Goal: Use online tool/utility: Utilize a website feature to perform a specific function

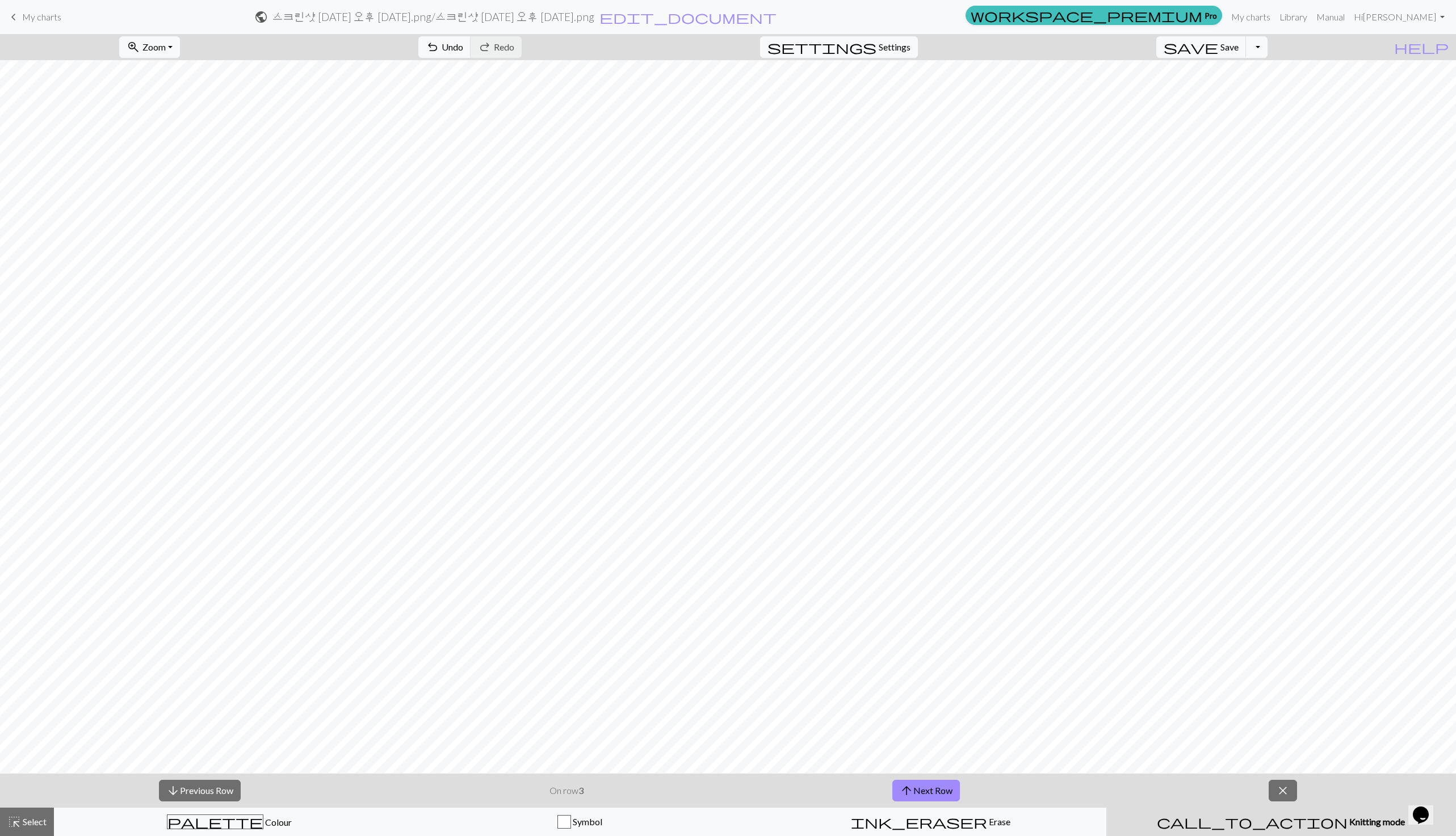
click at [290, 830] on button "palette Colour Colour" at bounding box center [229, 822] width 351 height 28
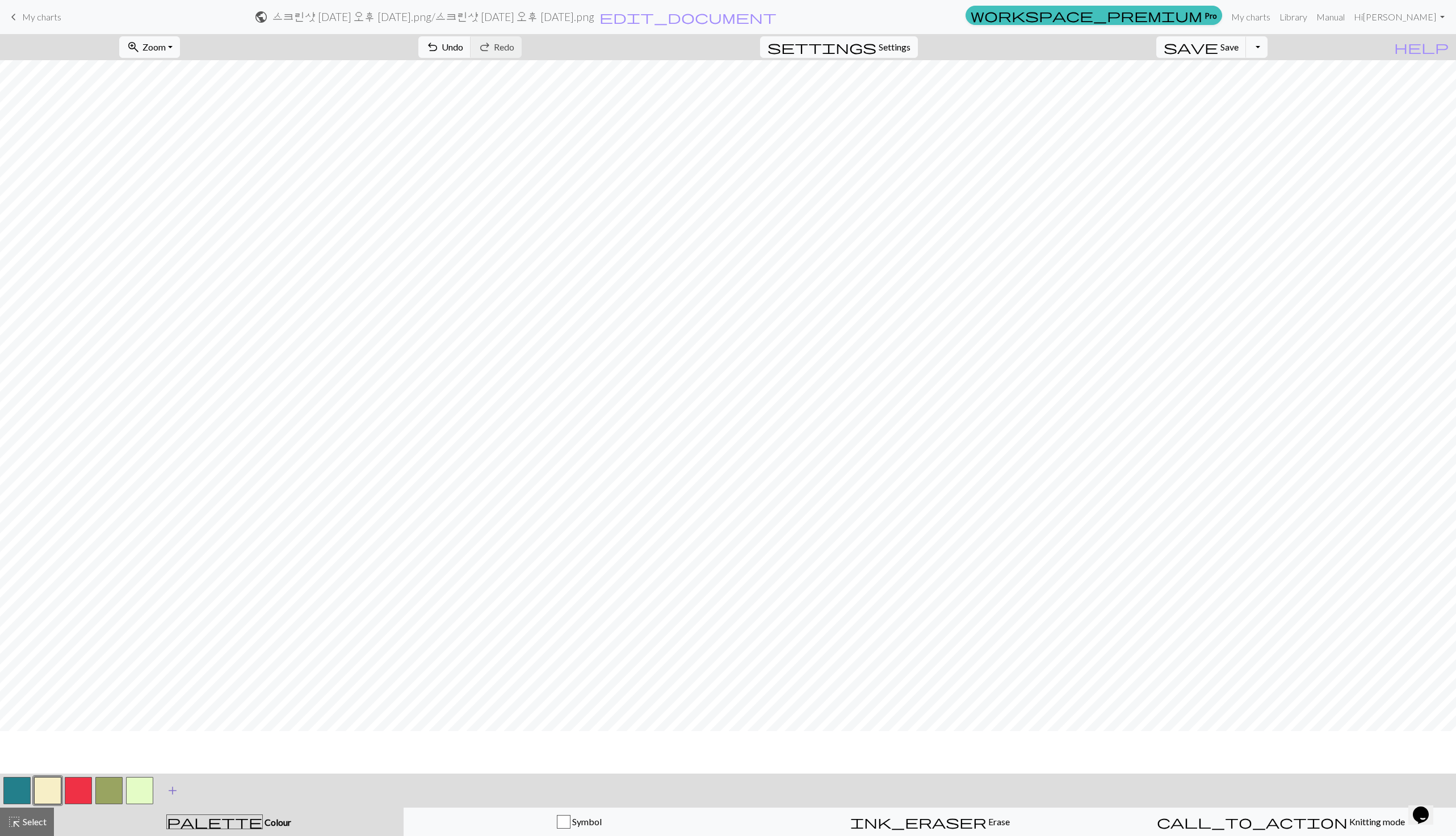
scroll to position [10, 0]
click at [138, 792] on button "button" at bounding box center [139, 790] width 27 height 27
click at [171, 786] on span "add" at bounding box center [172, 790] width 13 height 16
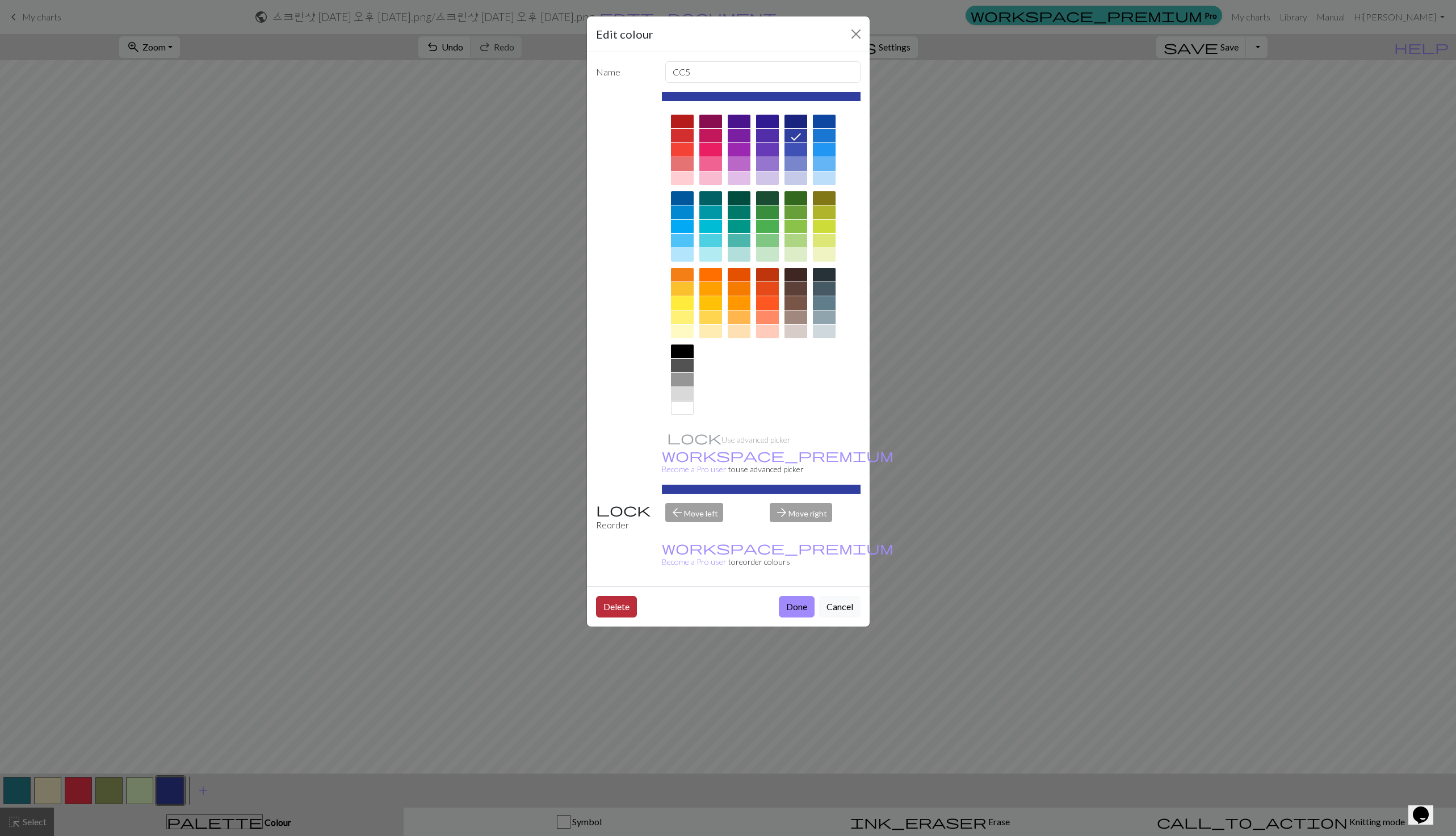
click at [622, 596] on button "Delete" at bounding box center [617, 607] width 41 height 22
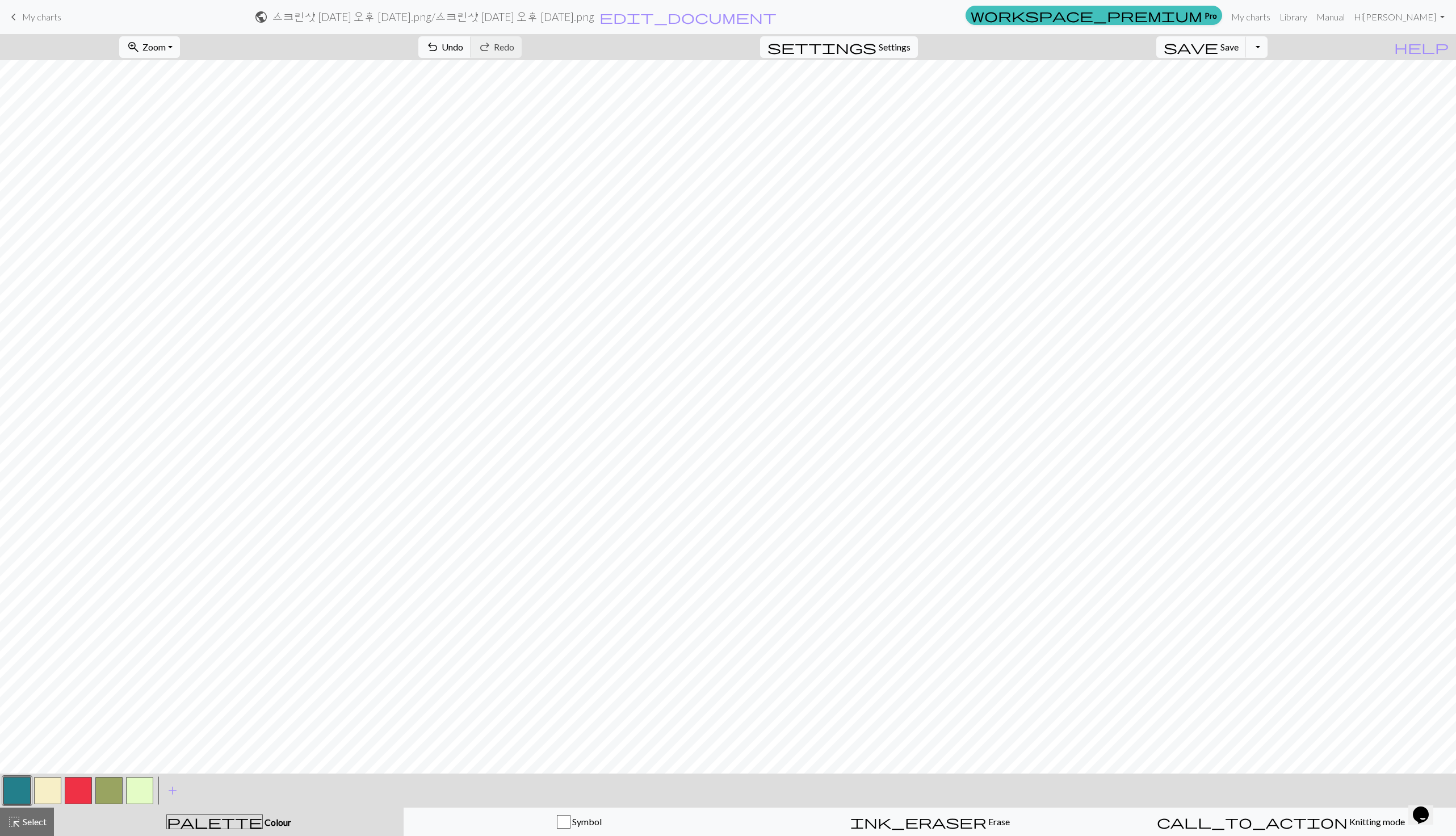
click at [131, 787] on button "button" at bounding box center [139, 790] width 27 height 27
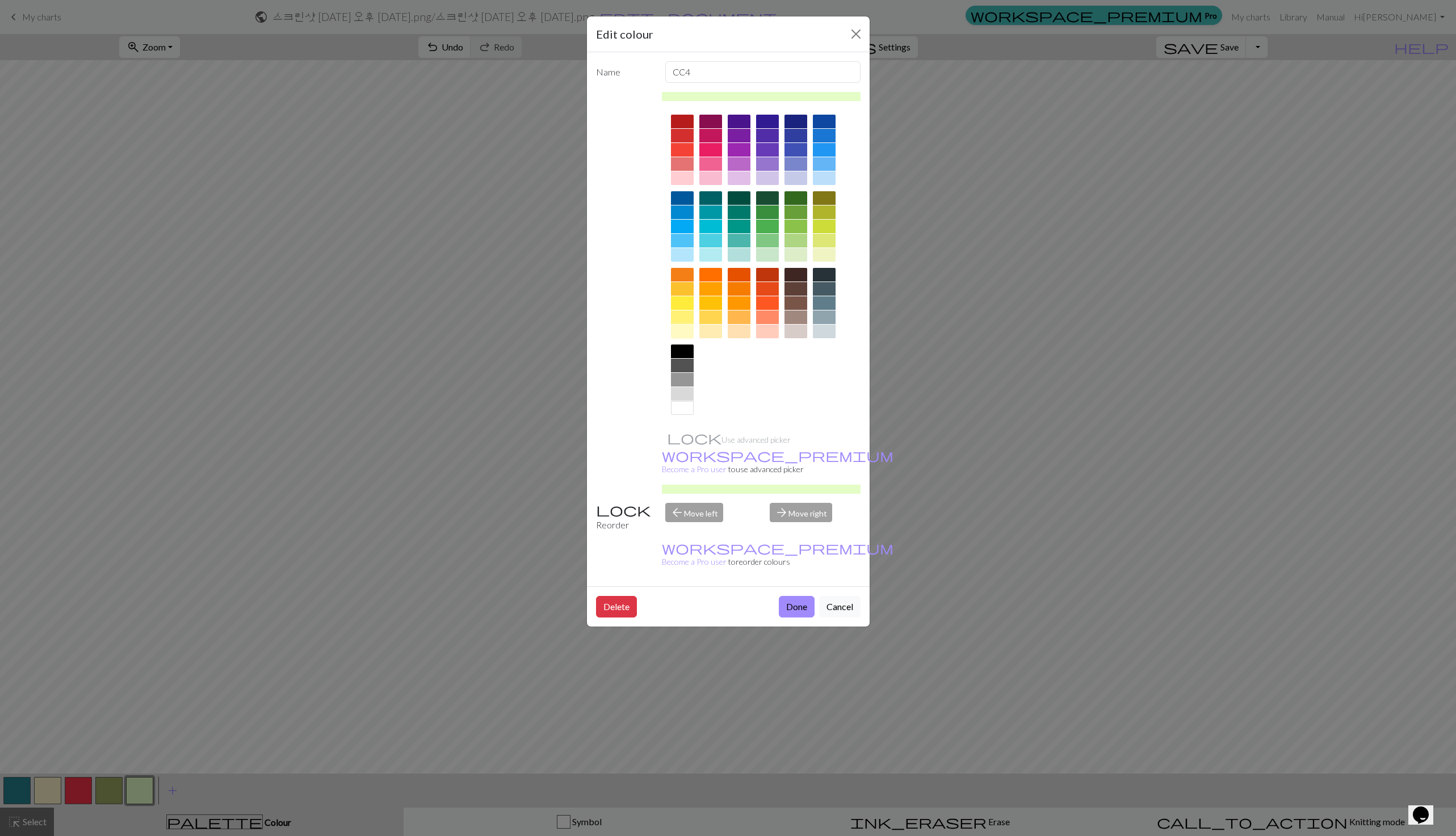
click at [678, 330] on div at bounding box center [682, 331] width 22 height 13
click at [798, 596] on button "Done" at bounding box center [796, 607] width 36 height 22
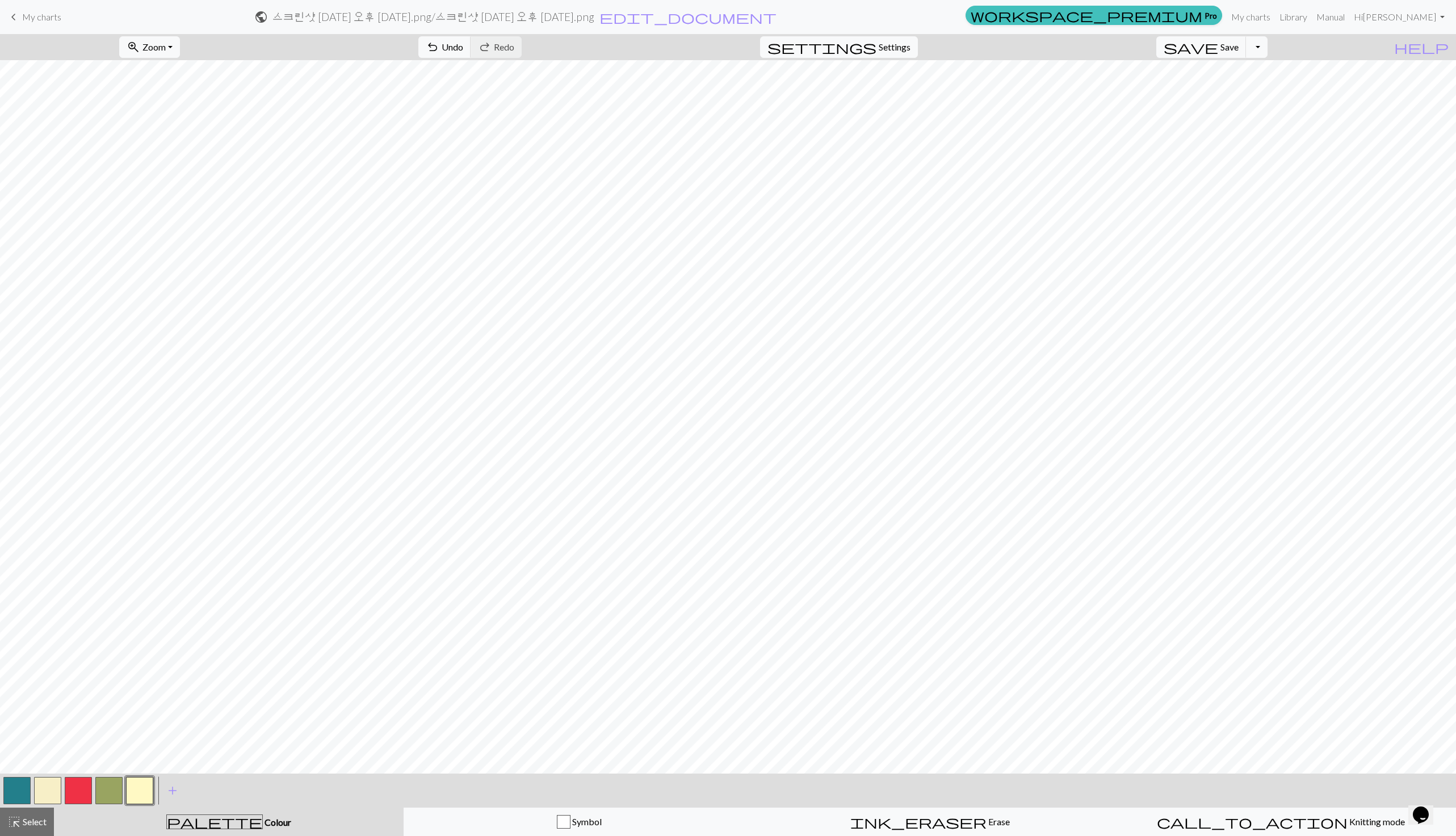
scroll to position [2, 0]
click at [152, 788] on button "button" at bounding box center [139, 790] width 27 height 27
click at [152, 788] on div "Edit colour Name CC4 Use advanced picker workspace_premium Become a Pro user to…" at bounding box center [728, 418] width 1456 height 836
click at [137, 797] on button "button" at bounding box center [139, 790] width 27 height 27
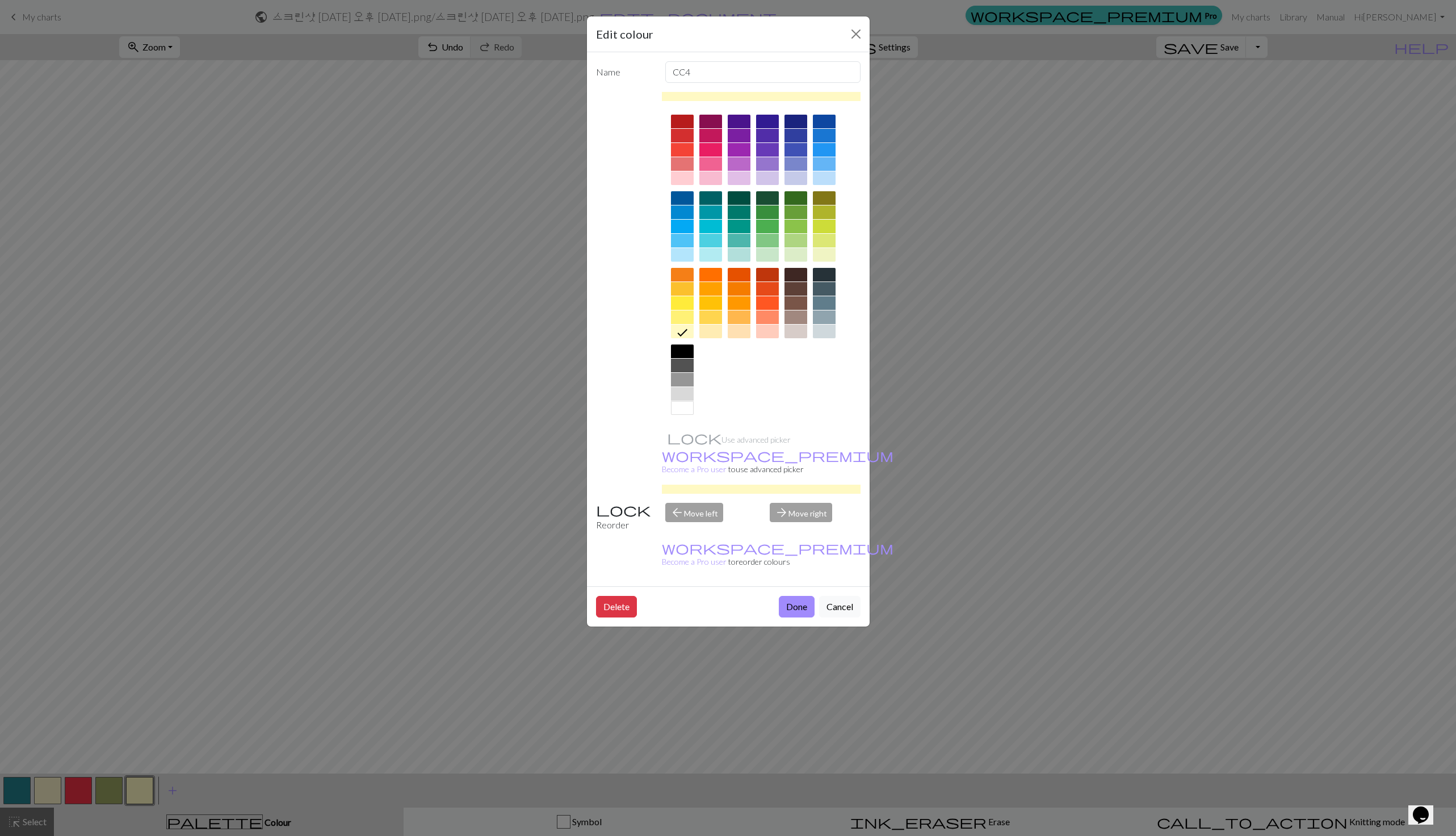
click at [680, 313] on div at bounding box center [682, 317] width 22 height 13
click at [800, 596] on button "Done" at bounding box center [796, 607] width 36 height 22
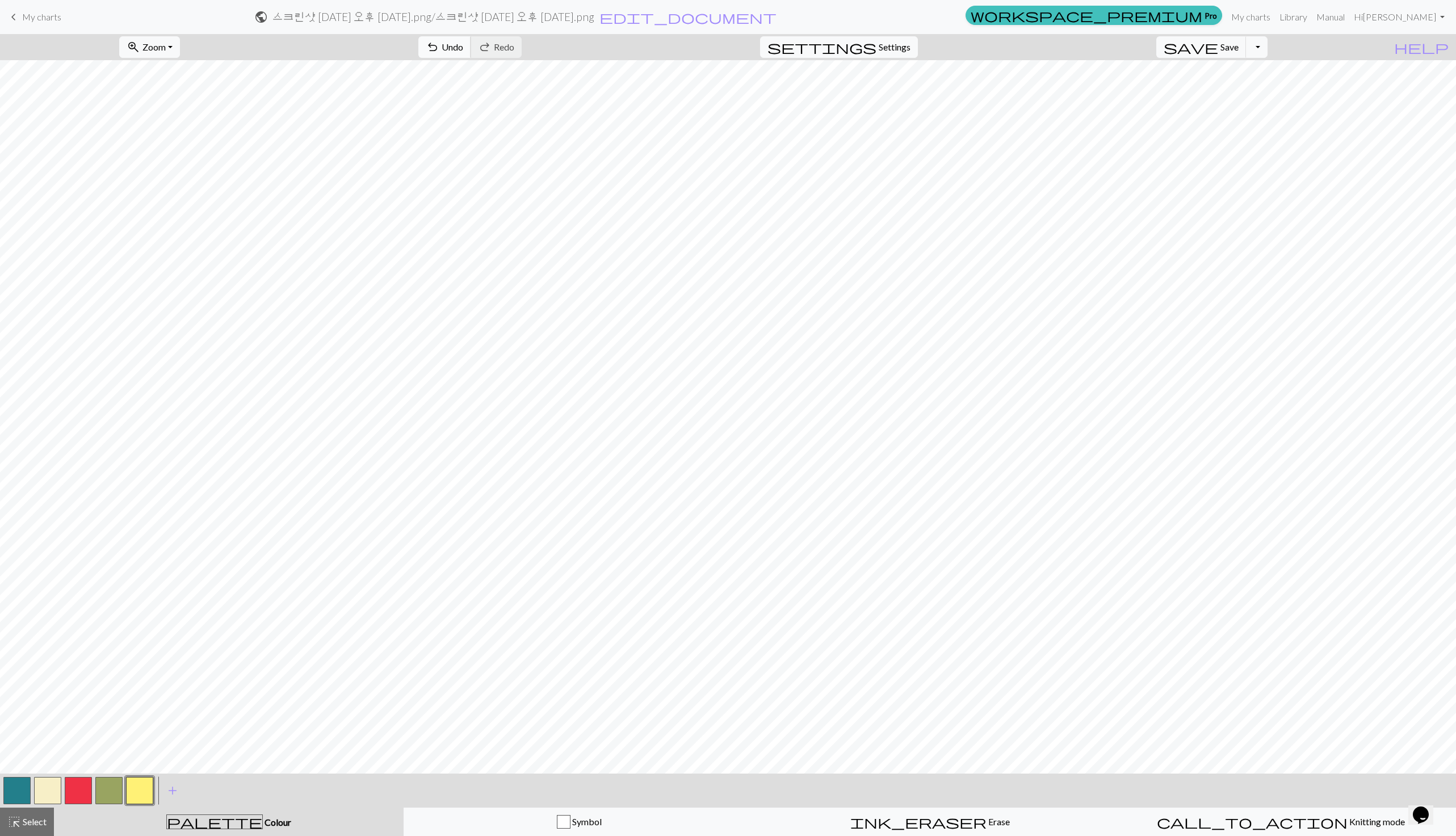
click at [471, 45] on button "undo Undo Undo" at bounding box center [444, 48] width 53 height 22
click at [439, 49] on span "undo" at bounding box center [432, 47] width 13 height 16
click at [163, 792] on button "add Add a colour" at bounding box center [173, 790] width 28 height 28
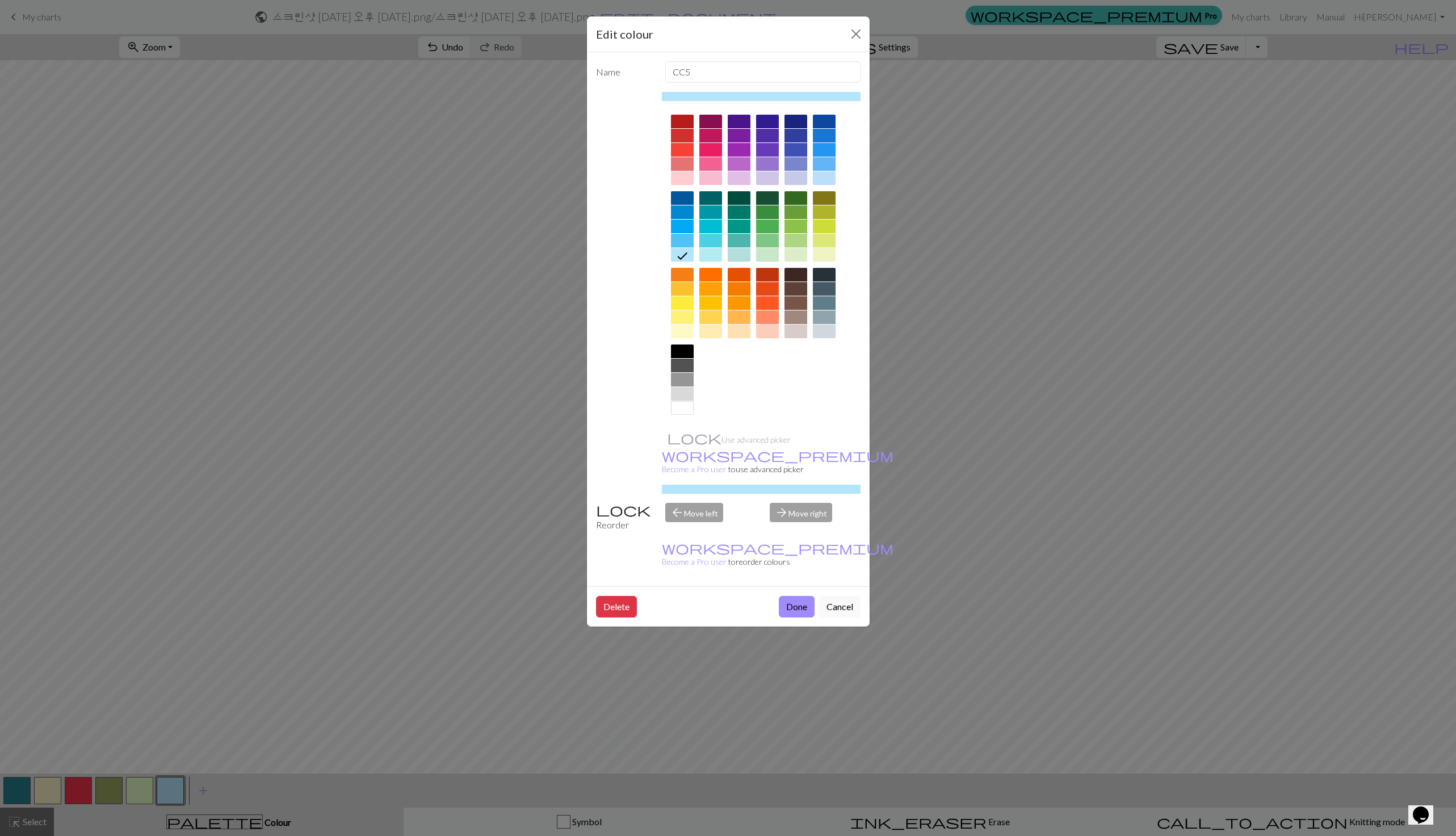
click at [688, 316] on div at bounding box center [682, 317] width 22 height 13
click at [803, 596] on button "Done" at bounding box center [796, 607] width 36 height 22
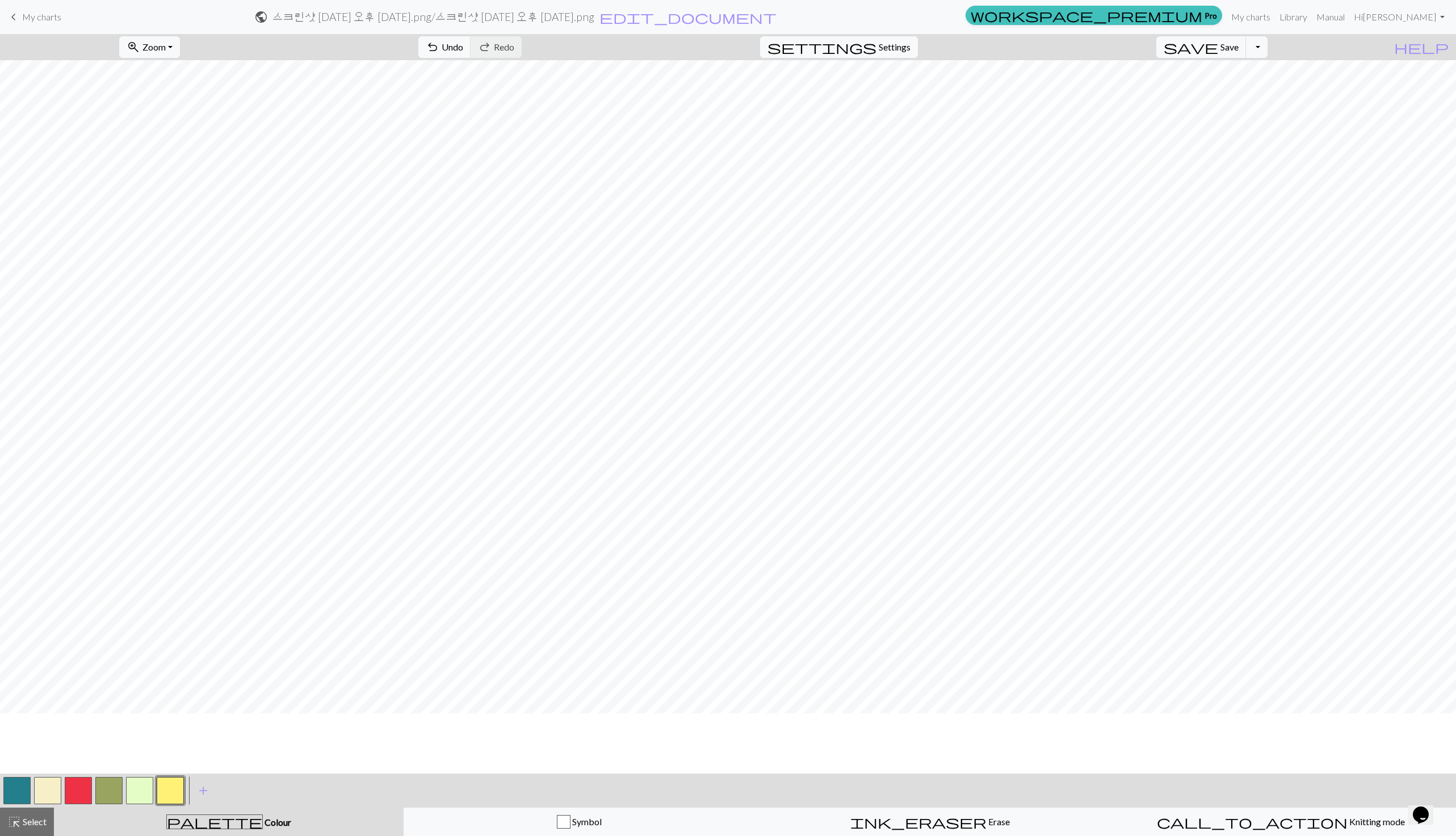
scroll to position [0, 0]
click at [439, 48] on span "undo" at bounding box center [432, 47] width 13 height 16
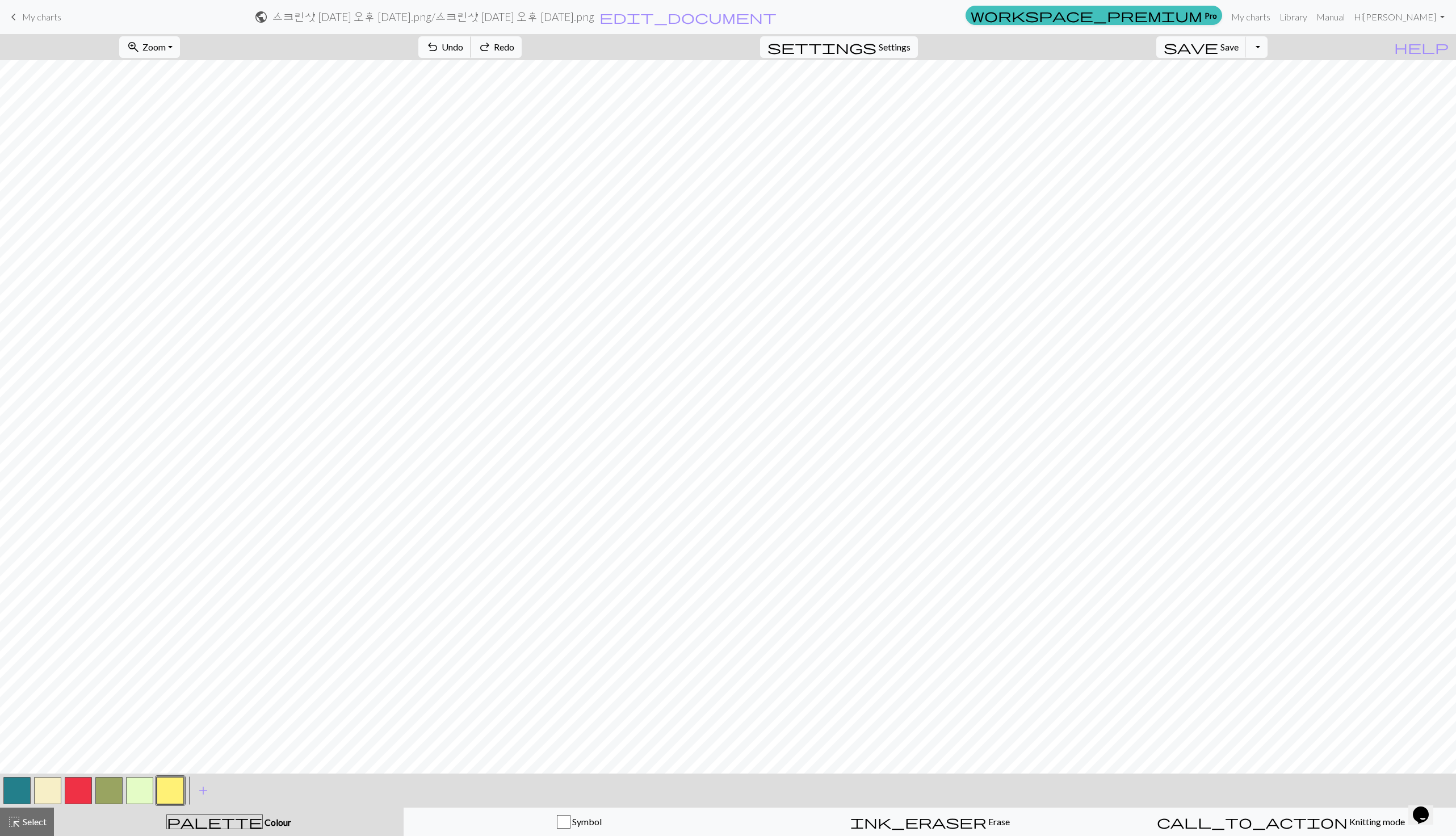
click at [439, 48] on span "undo" at bounding box center [432, 47] width 13 height 16
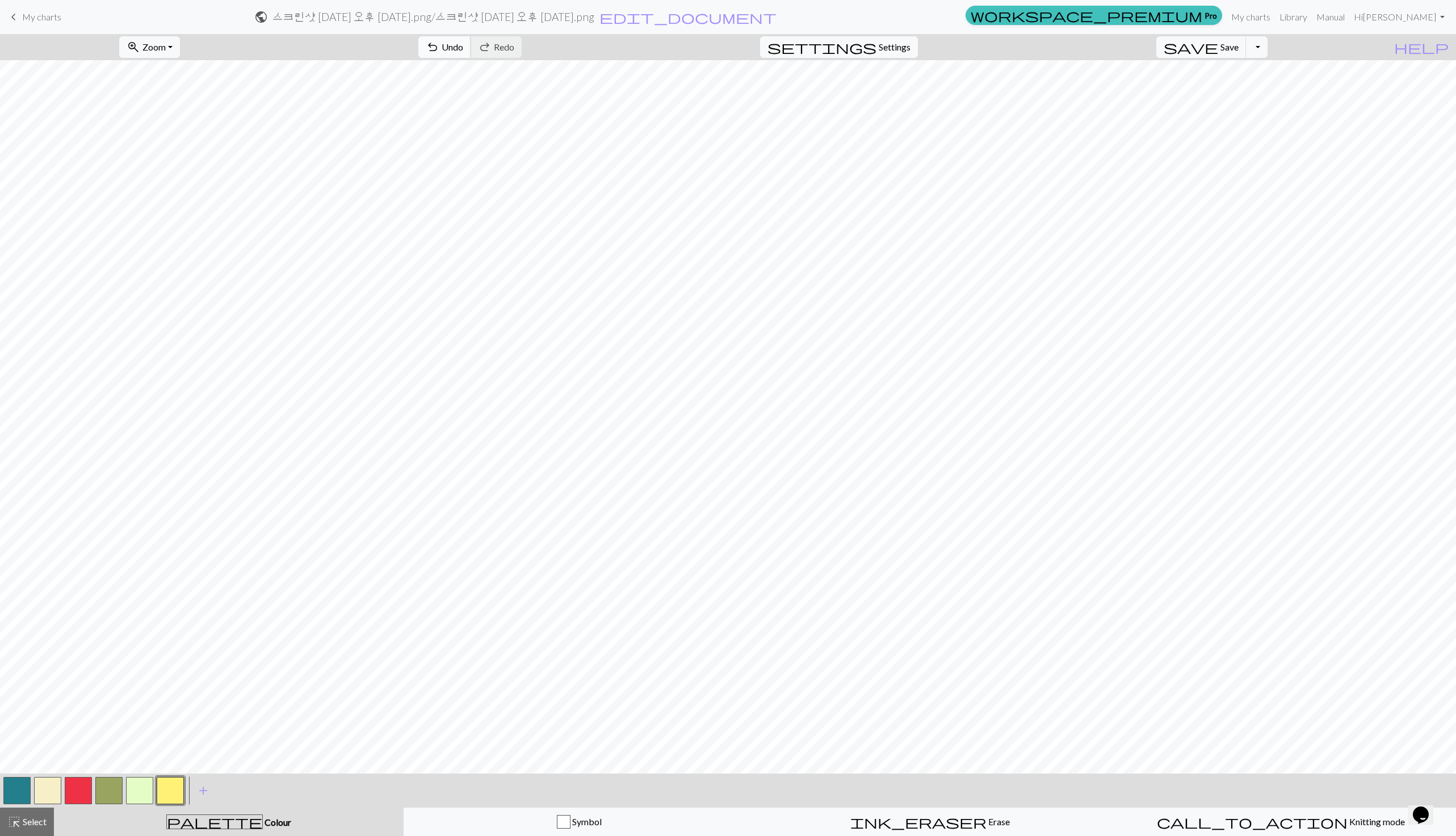
click at [463, 48] on span "Undo" at bounding box center [453, 47] width 22 height 11
click at [1282, 829] on button "call_to_action Knitting mode Knitting mode" at bounding box center [1281, 822] width 351 height 28
